Goal: Information Seeking & Learning: Learn about a topic

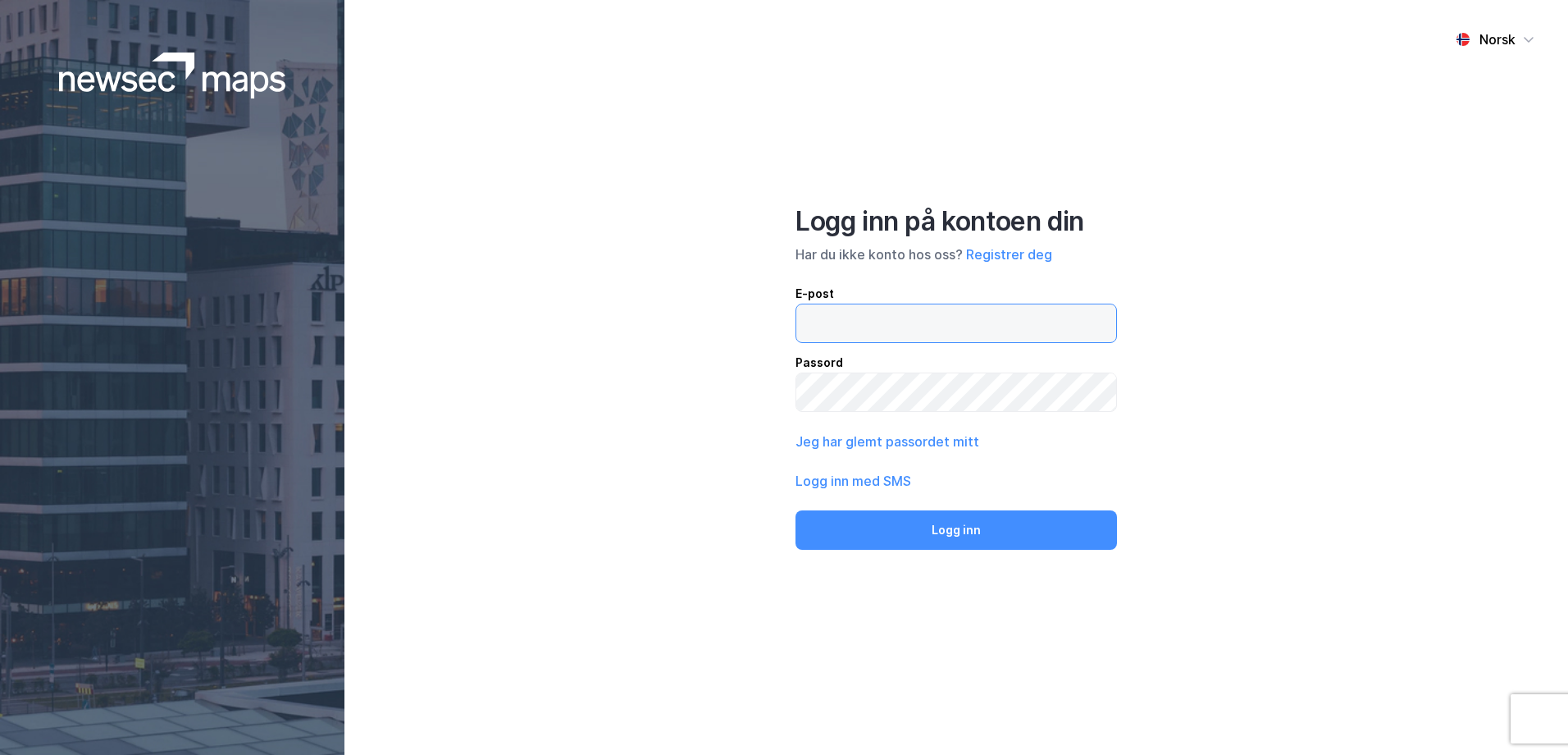
click at [860, 318] on input "email" at bounding box center [956, 324] width 320 height 38
paste input "[EMAIL_ADDRESS][PERSON_NAME][DOMAIN_NAME]"
type input "[EMAIL_ADDRESS][PERSON_NAME][DOMAIN_NAME]"
click at [796, 510] on button "Logg inn" at bounding box center [956, 529] width 322 height 39
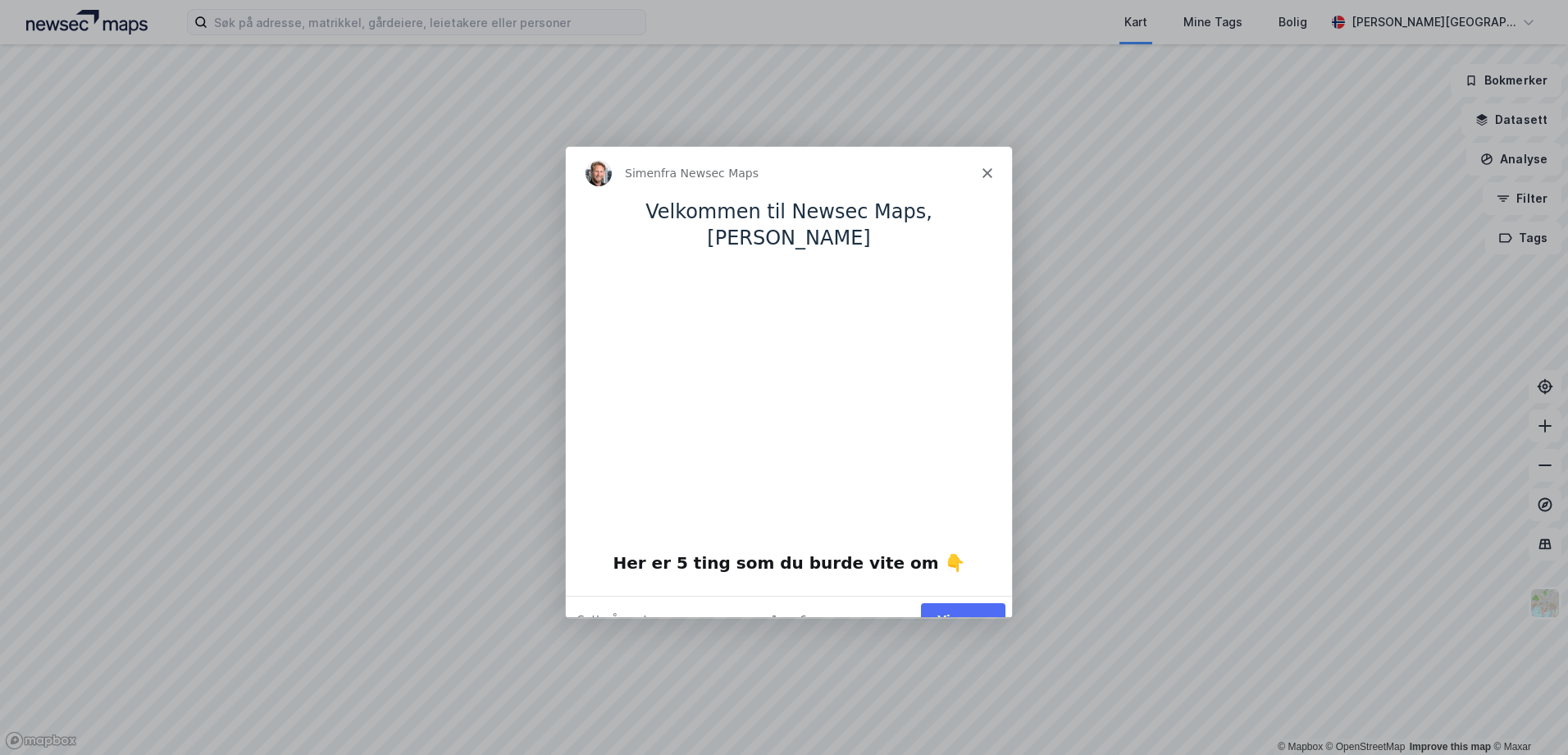
click at [967, 602] on button "Vis meg" at bounding box center [962, 618] width 84 height 34
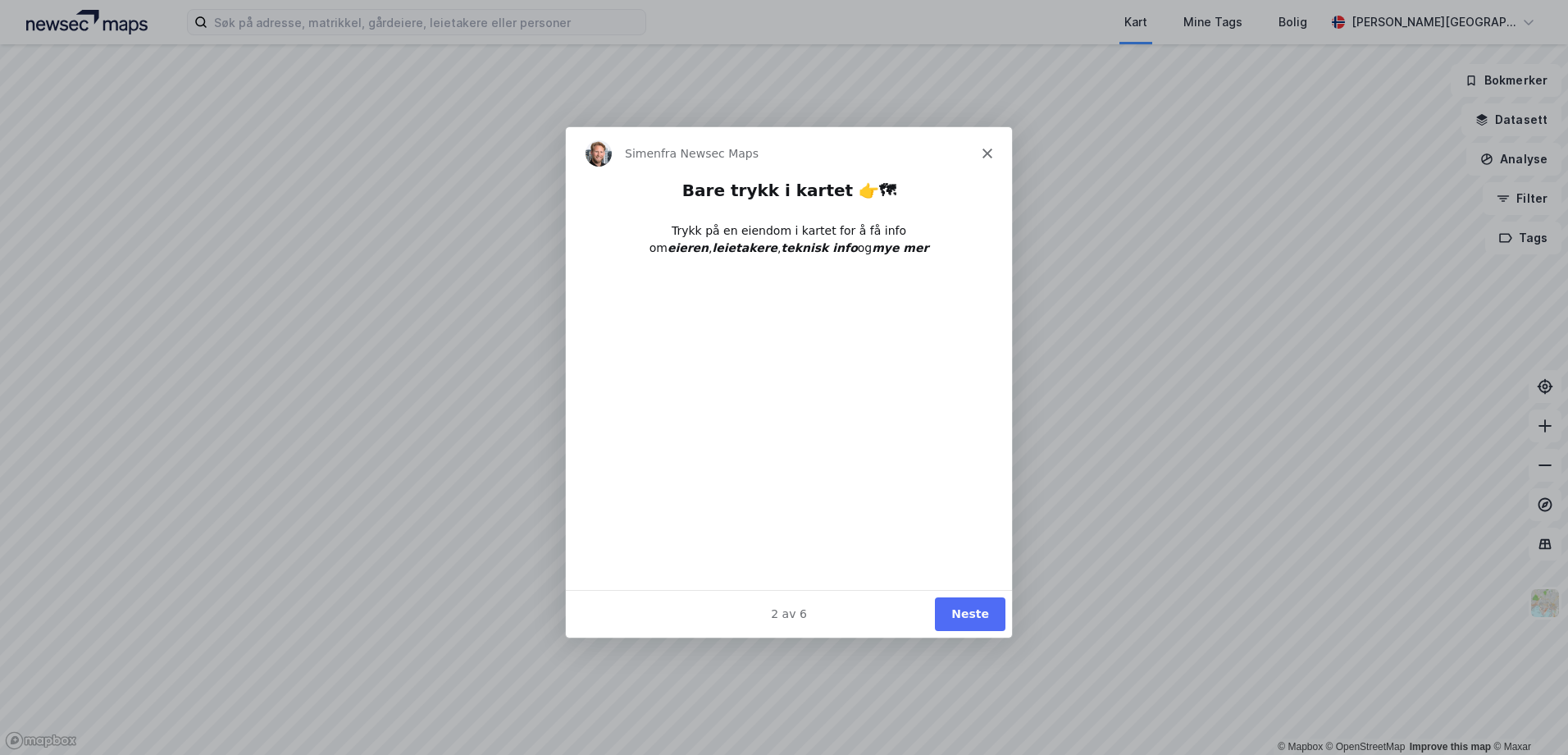
click at [965, 610] on button "Neste" at bounding box center [970, 613] width 71 height 34
click at [966, 611] on button "Neste" at bounding box center [970, 613] width 71 height 34
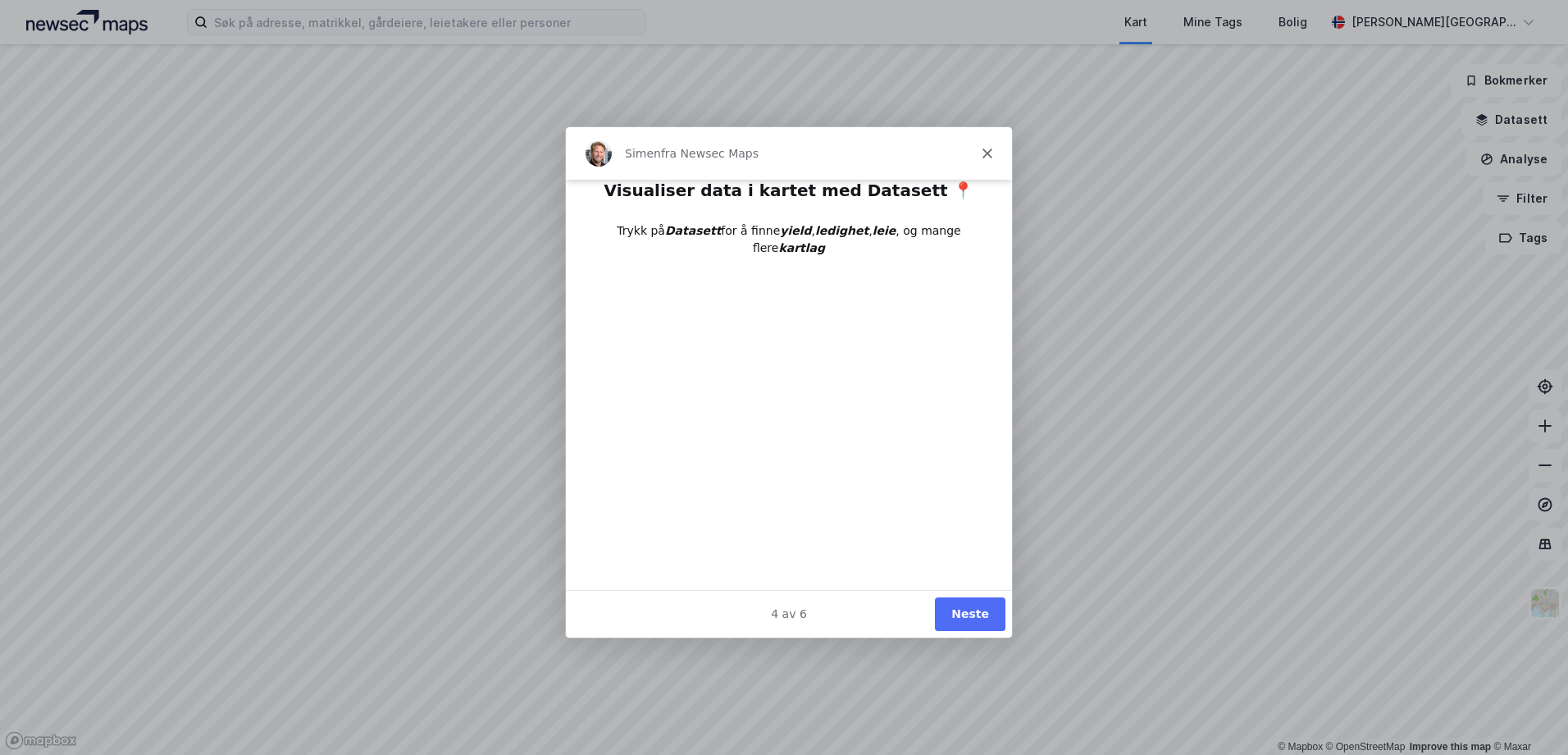
scroll to position [26, 0]
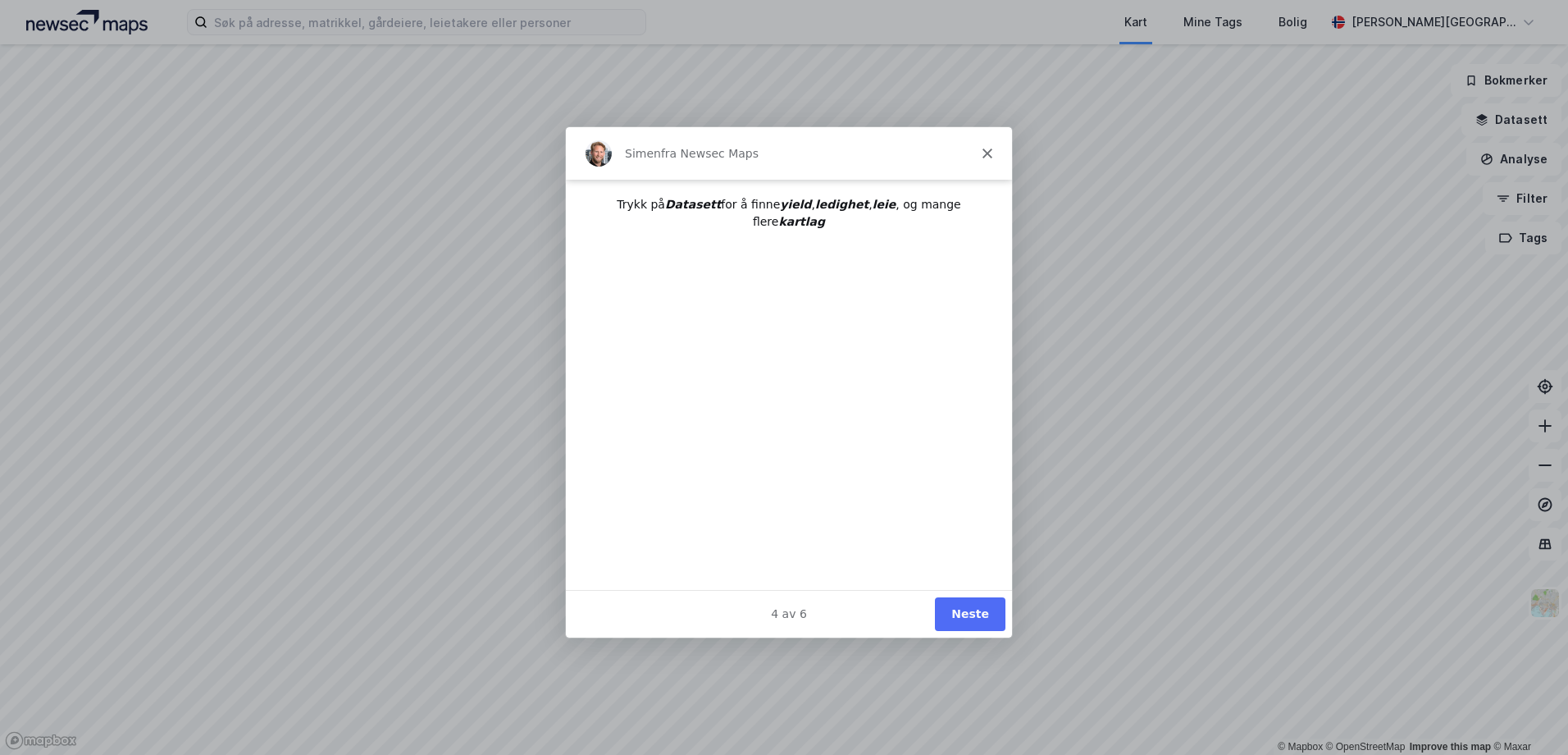
click at [973, 613] on button "Neste" at bounding box center [970, 613] width 71 height 34
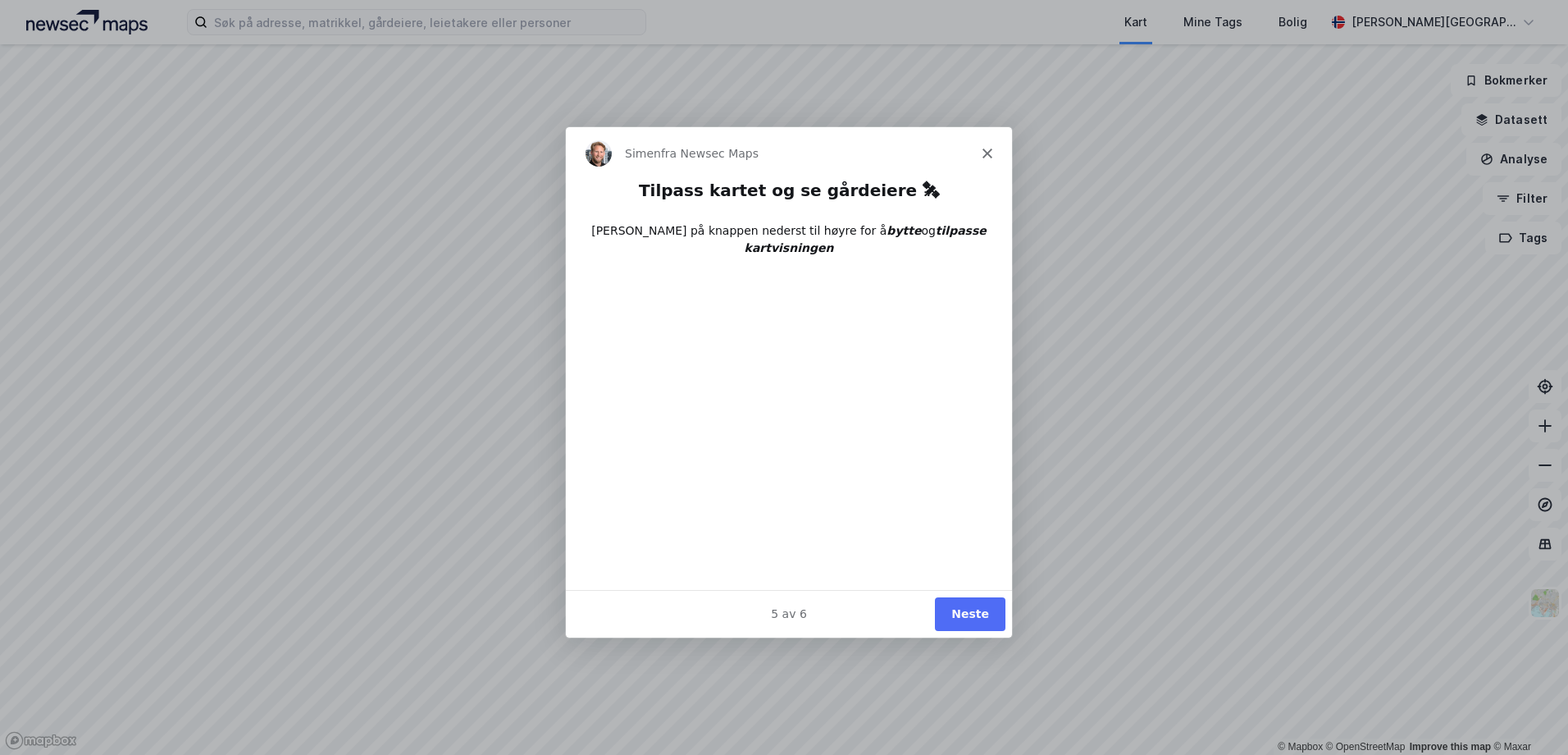
click at [979, 605] on button "Neste" at bounding box center [970, 613] width 71 height 34
click at [966, 618] on button "Ferdig" at bounding box center [967, 613] width 73 height 34
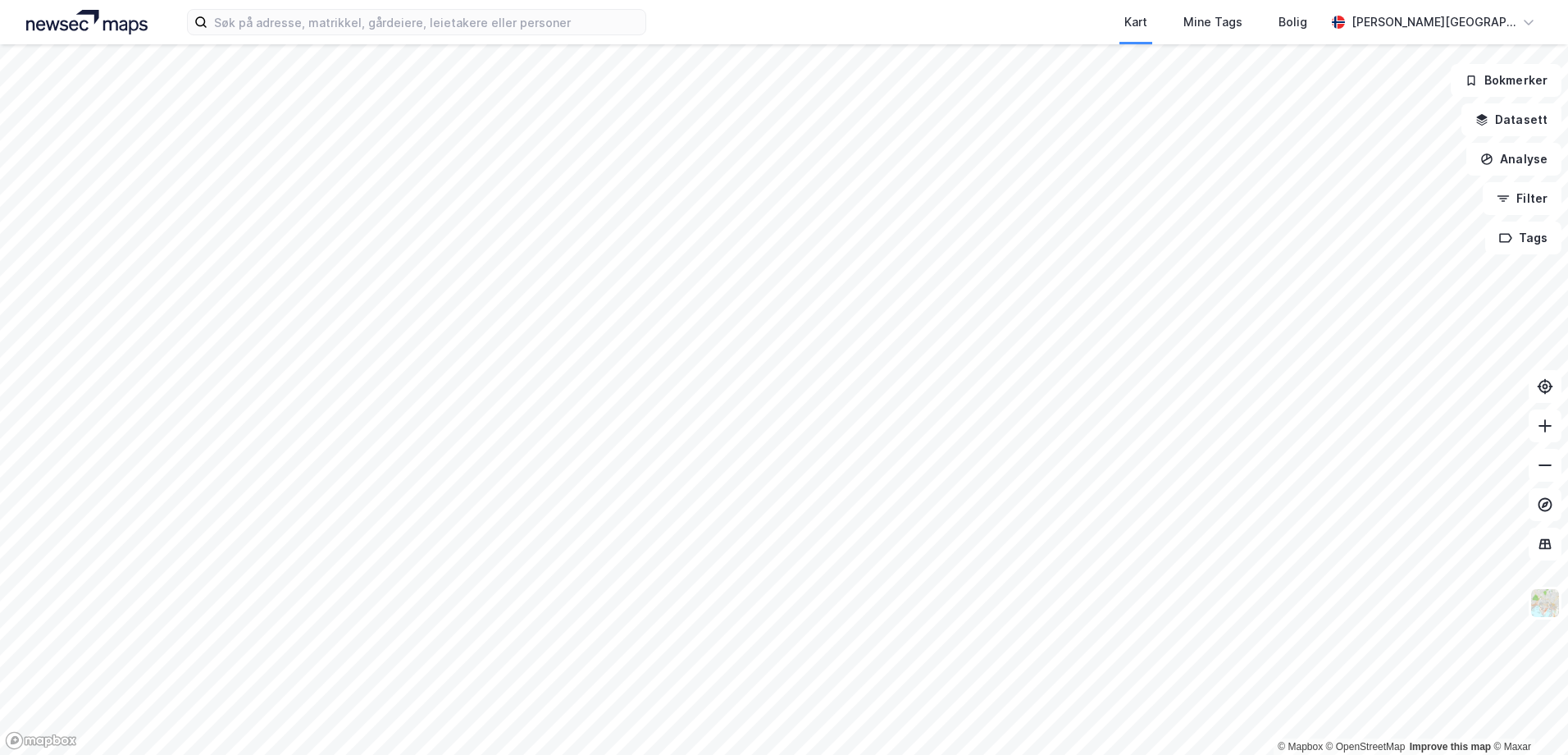
click at [851, 0] on html "Kart Mine Tags Bolig [PERSON_NAME][GEOGRAPHIC_DATA] © Mapbox © OpenStreetMap Im…" at bounding box center [784, 377] width 1568 height 755
click at [886, 0] on html "Kart Mine Tags Bolig [PERSON_NAME][GEOGRAPHIC_DATA] © Mapbox © OpenStreetMap Im…" at bounding box center [784, 377] width 1568 height 755
click at [670, 0] on html "Kart Mine Tags Bolig [PERSON_NAME][GEOGRAPHIC_DATA] © Mapbox © OpenStreetMap Im…" at bounding box center [784, 377] width 1568 height 755
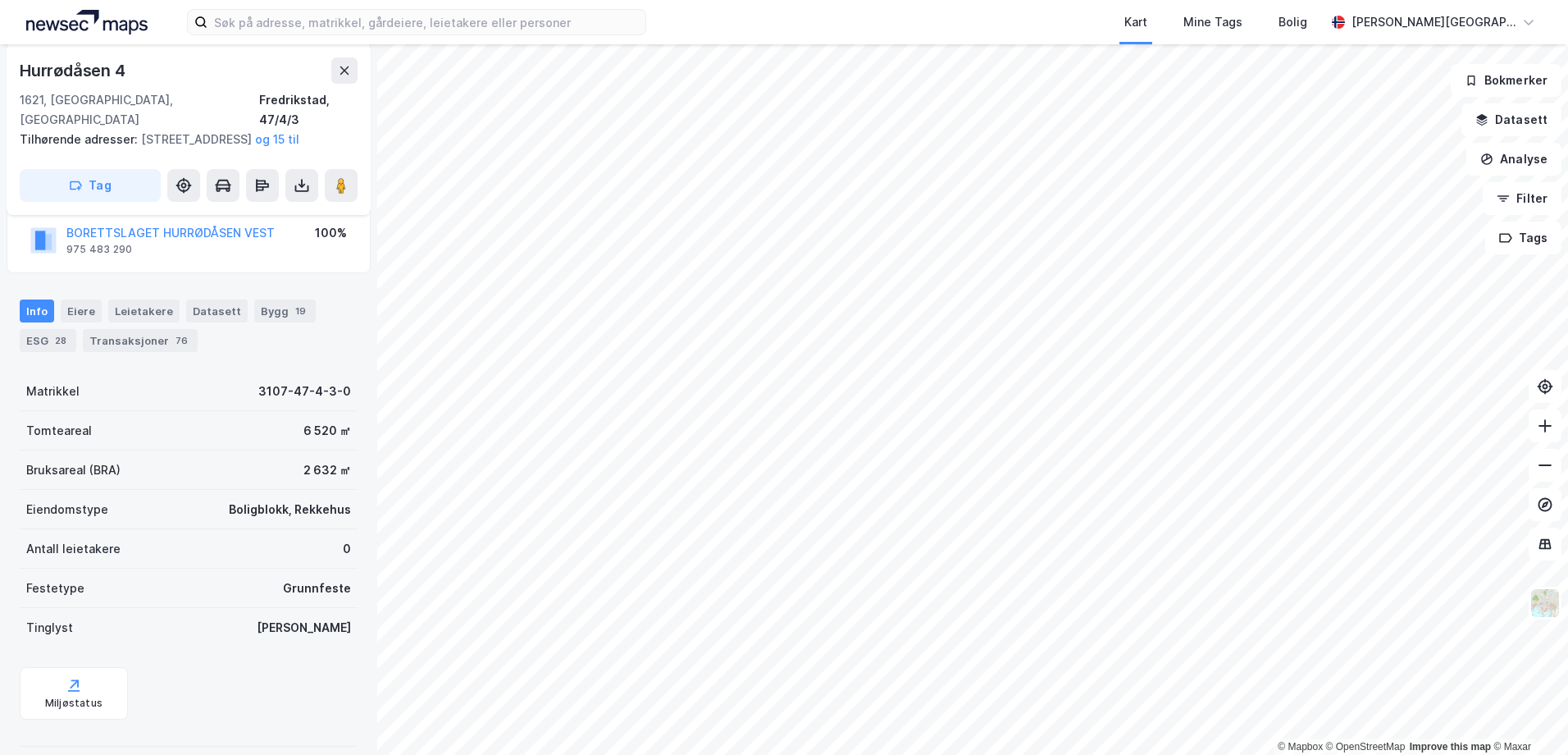
scroll to position [218, 0]
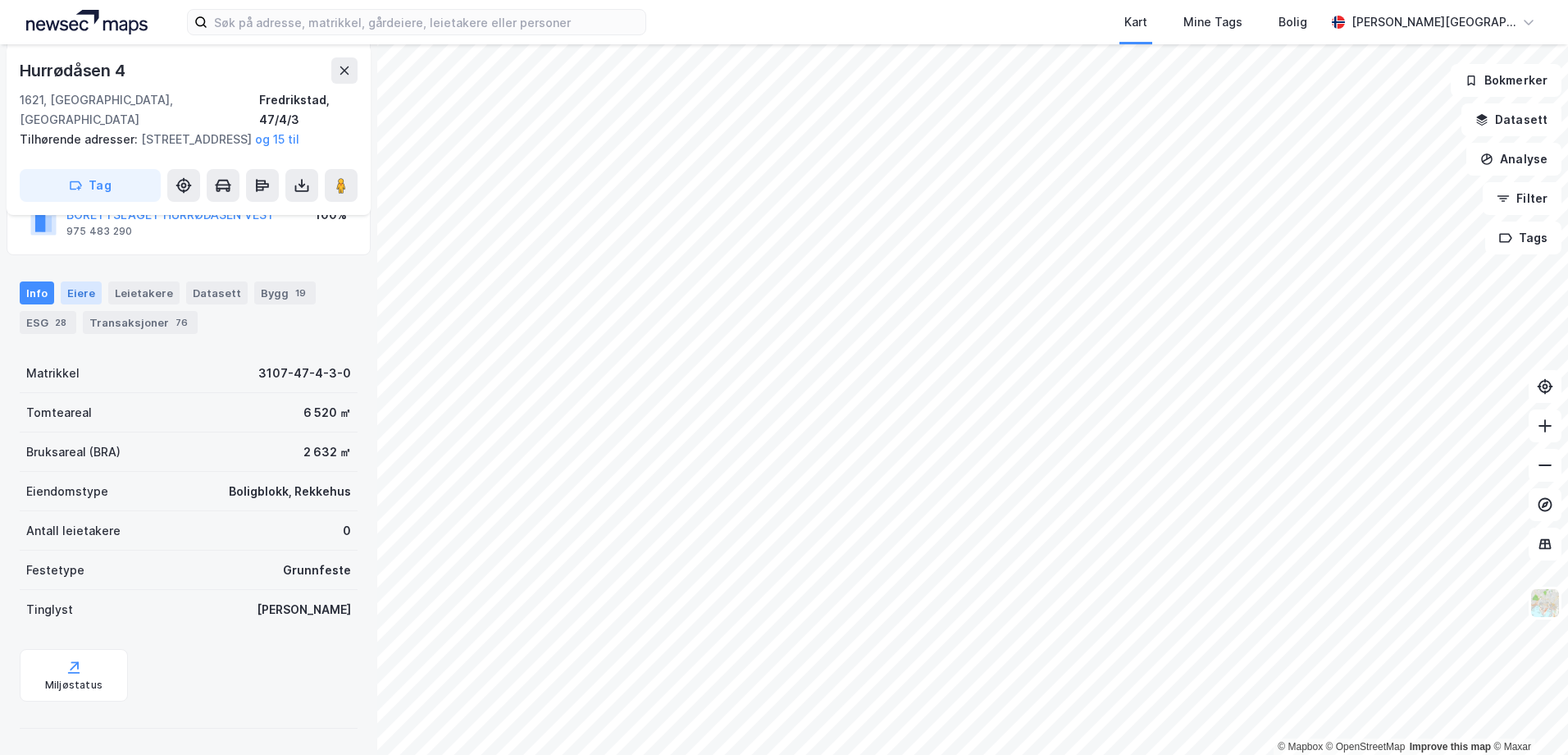
click at [73, 289] on div "Eiere" at bounding box center [81, 292] width 41 height 23
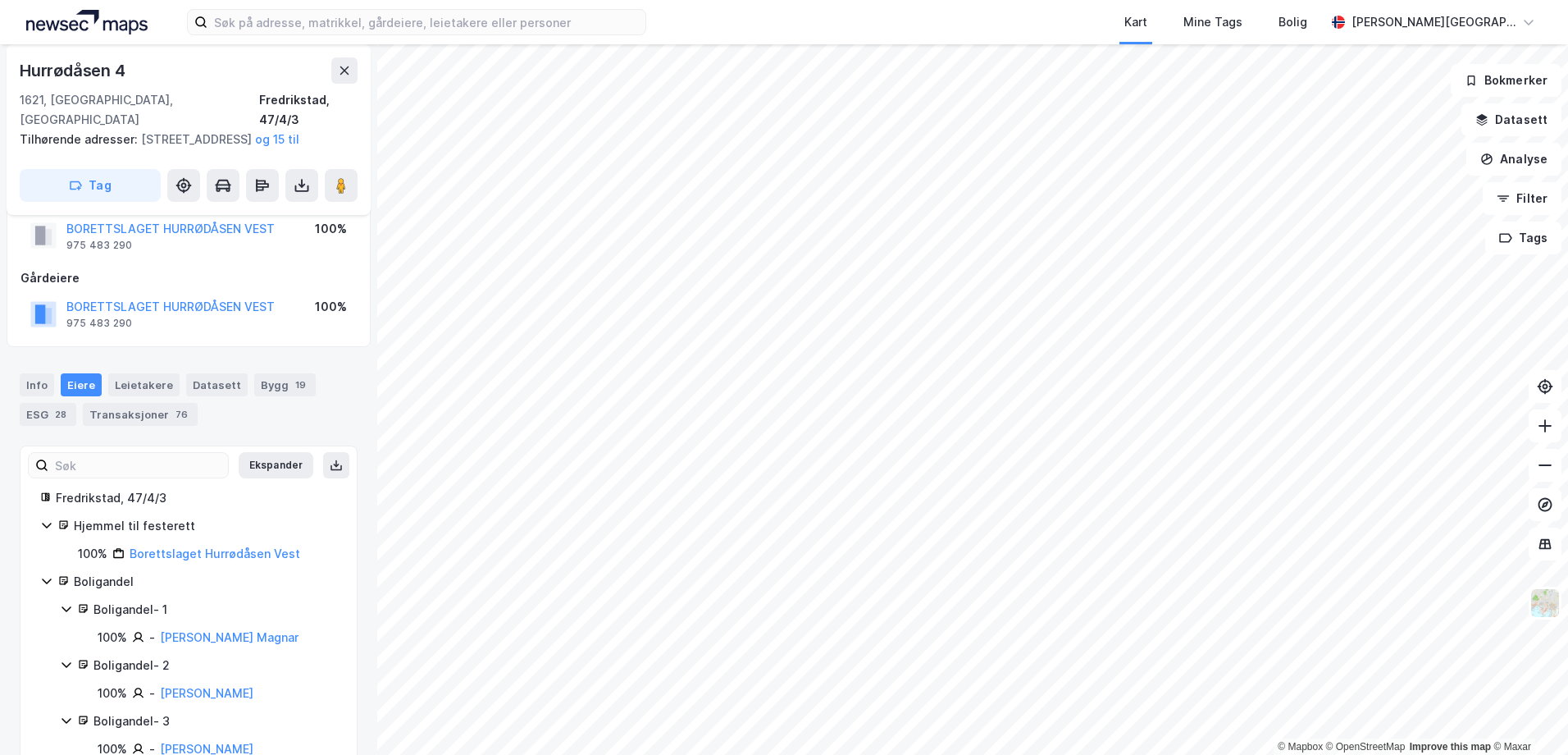
scroll to position [164, 0]
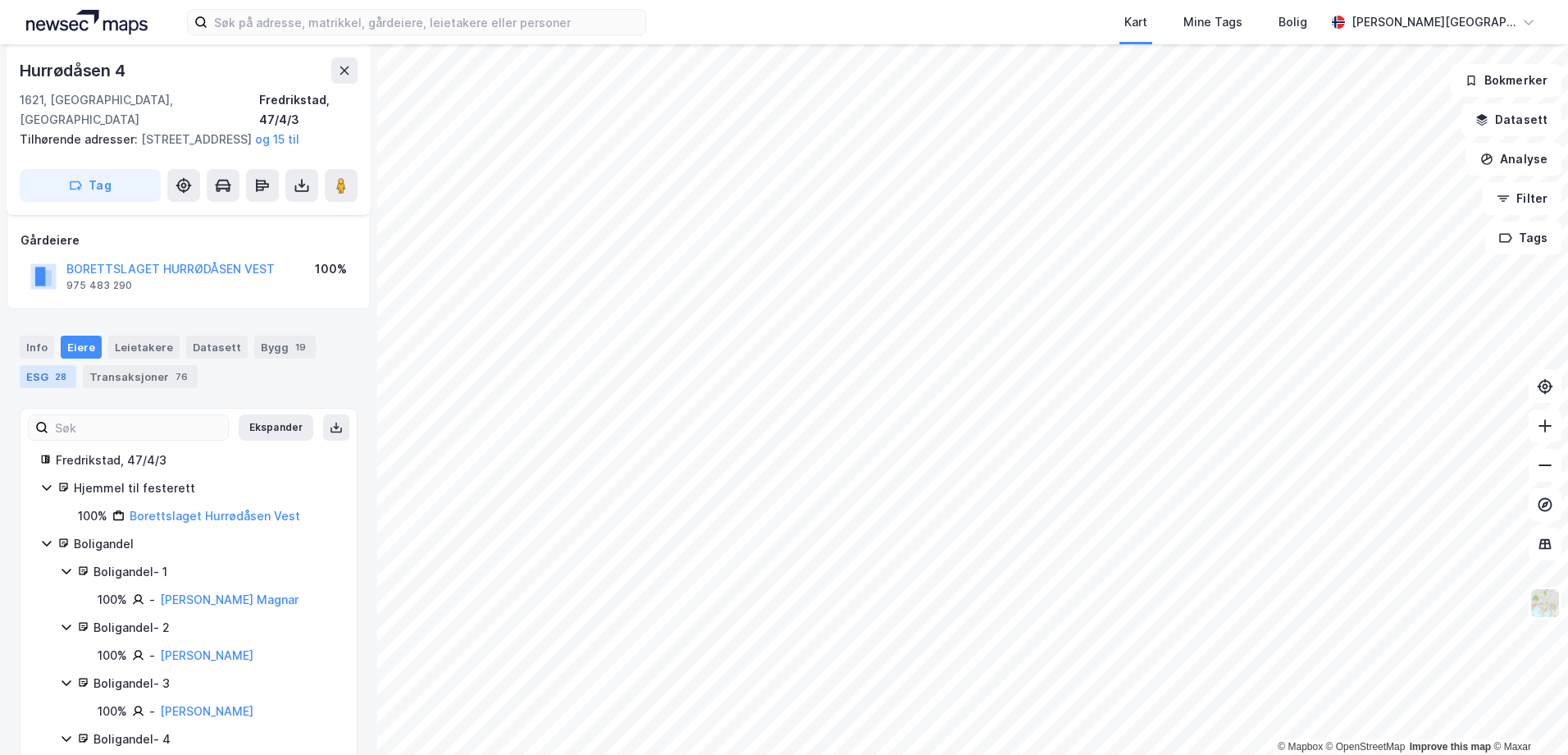
click at [34, 374] on div "ESG 28" at bounding box center [48, 376] width 56 height 23
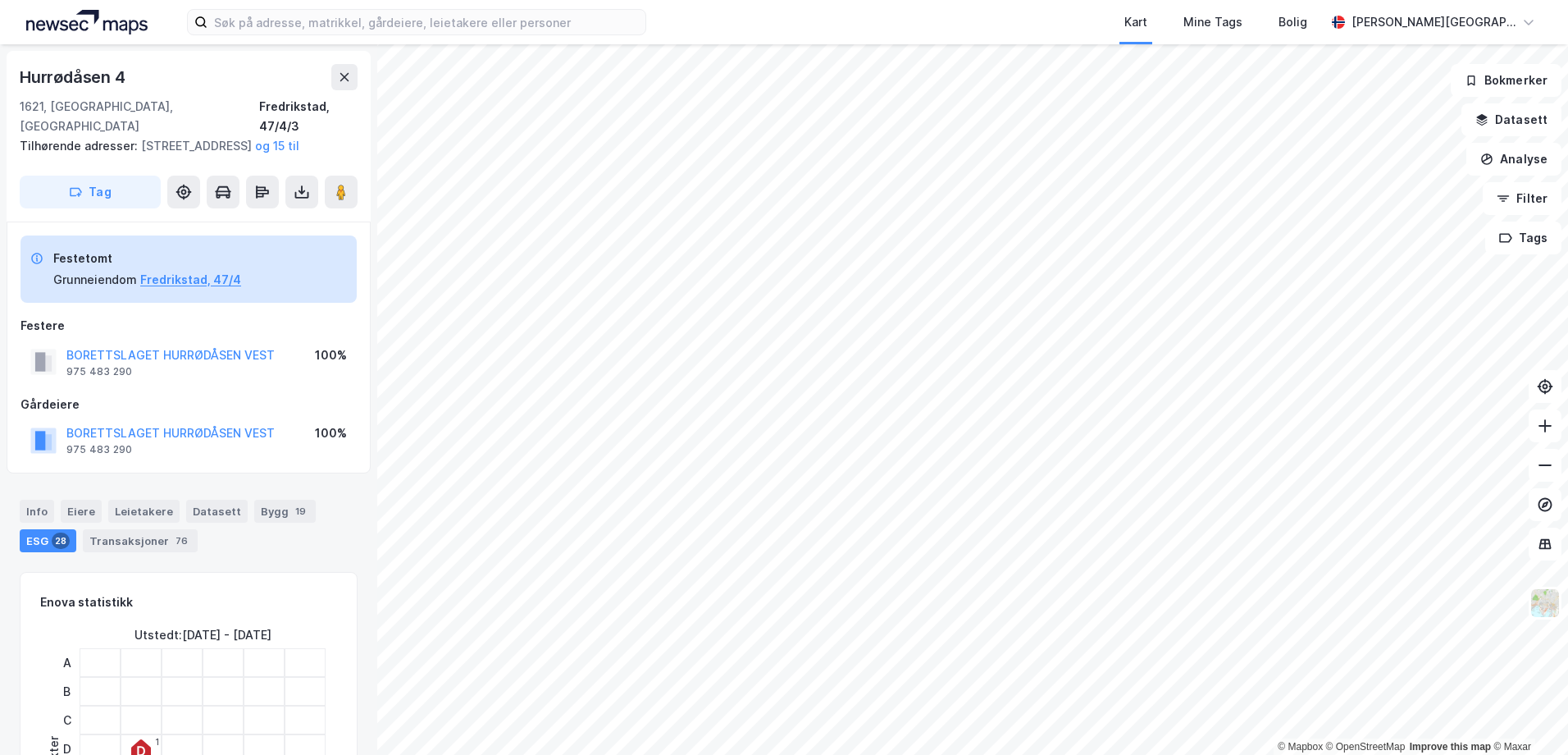
click at [849, 0] on html "Kart Mine Tags Bolig [PERSON_NAME][GEOGRAPHIC_DATA] © Mapbox © OpenStreetMap Im…" at bounding box center [784, 377] width 1568 height 755
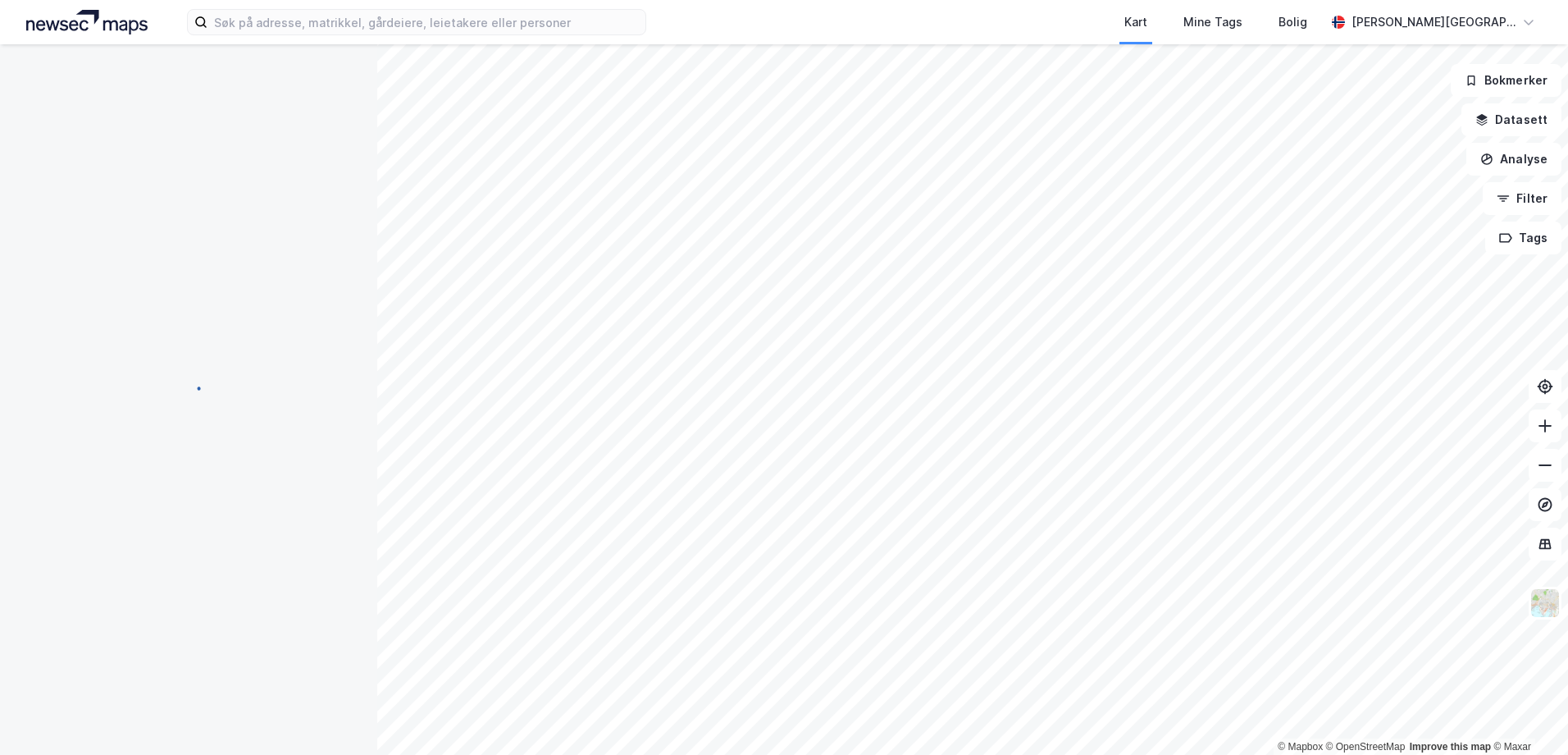
scroll to position [1, 0]
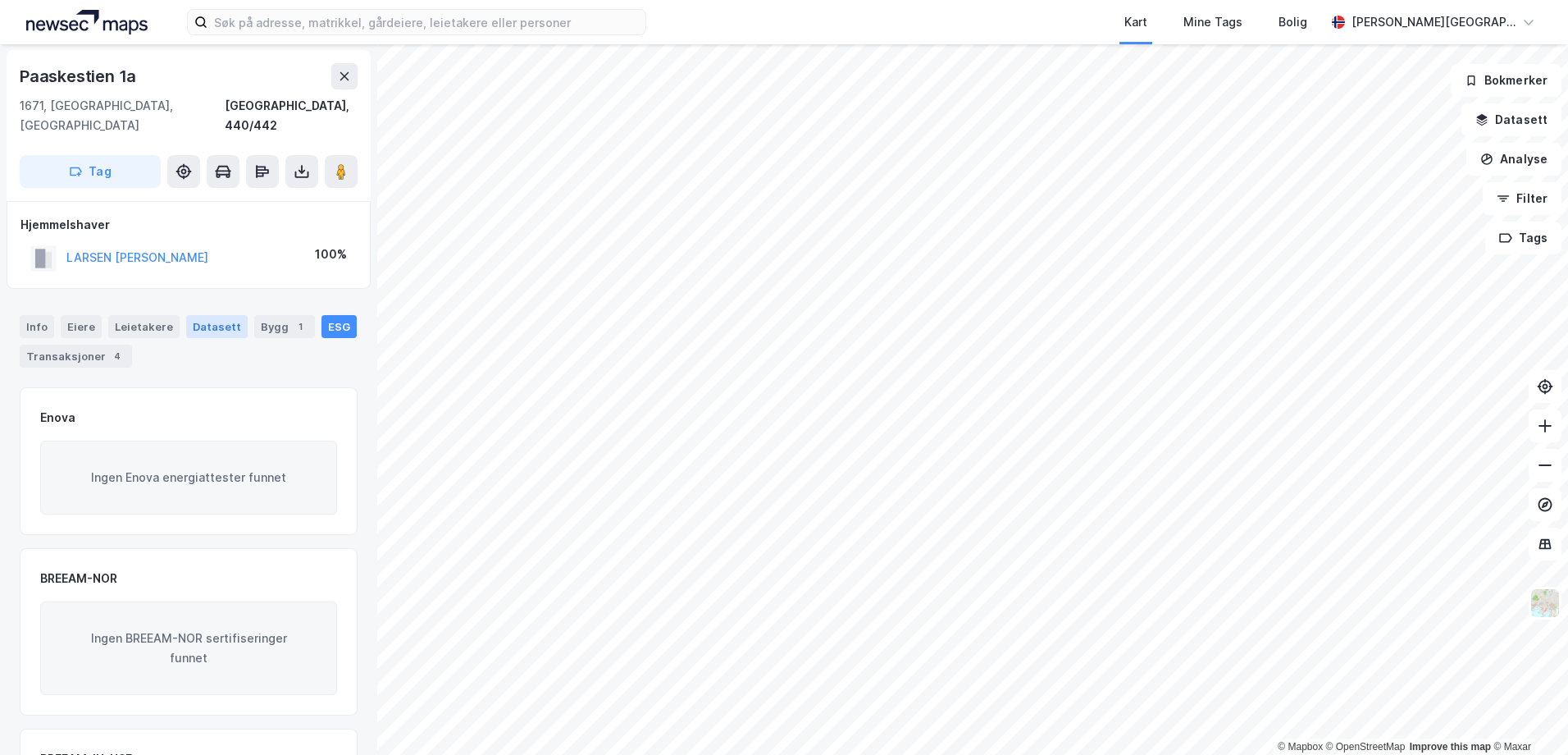
click at [192, 315] on div "Datasett" at bounding box center [217, 326] width 62 height 23
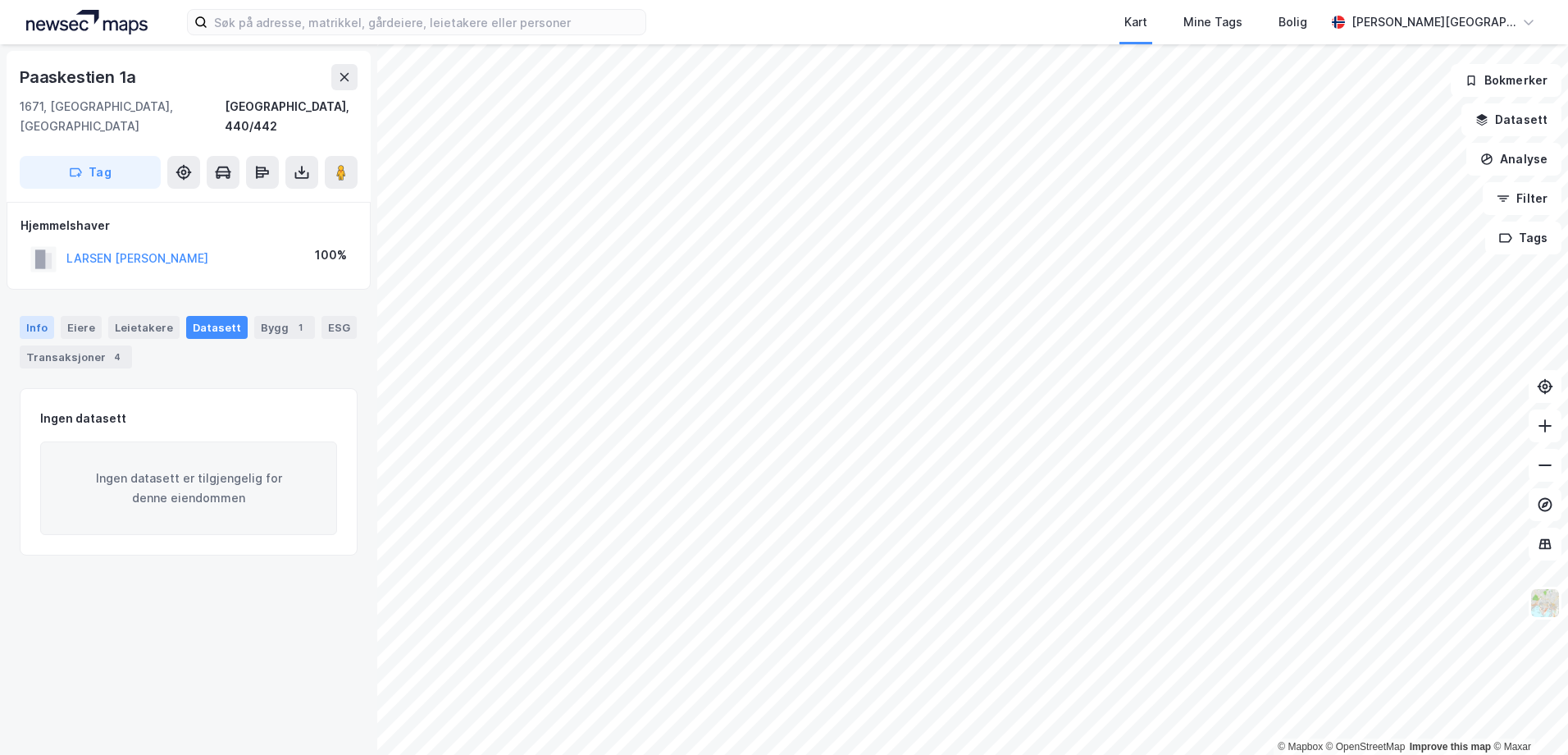
click at [39, 315] on div "Info" at bounding box center [37, 326] width 34 height 23
